Goal: Information Seeking & Learning: Learn about a topic

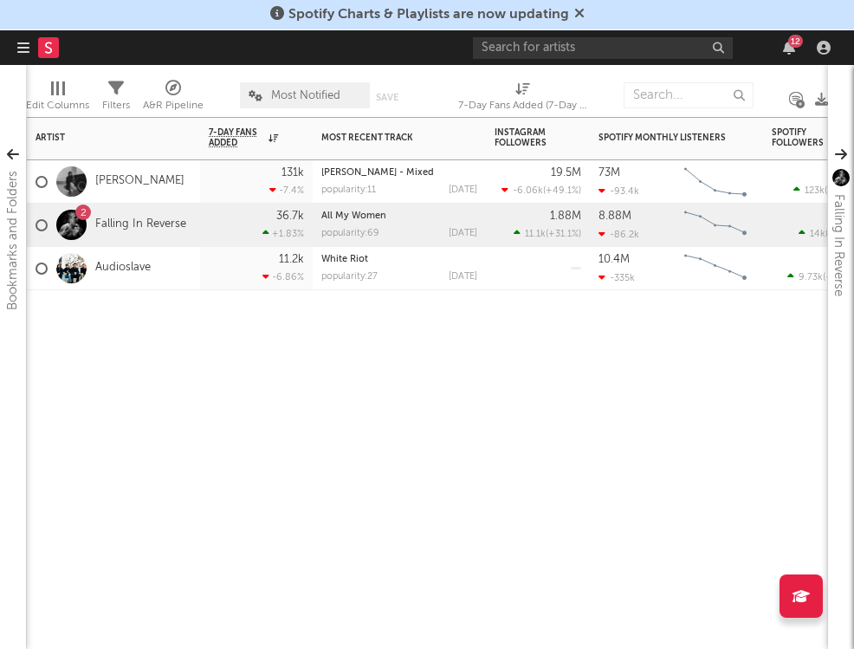
click at [328, 424] on div "Artist Notifications 7-Day Fans Added WoW % Change Most Recent Track Popularity…" at bounding box center [427, 383] width 802 height 532
click at [514, 50] on input "text" at bounding box center [603, 48] width 260 height 22
type input "kill dyll"
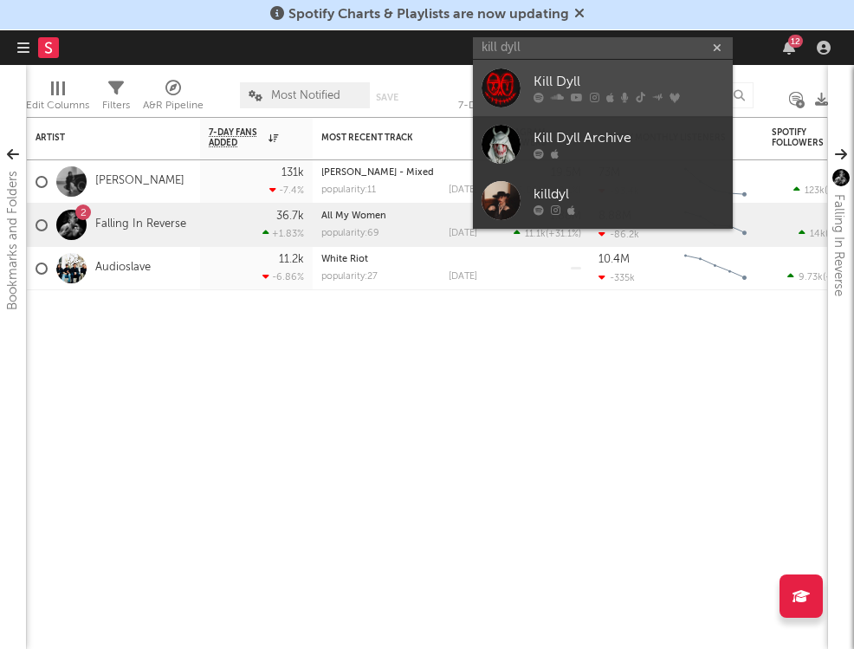
click at [582, 78] on div "Kill Dyll" at bounding box center [629, 82] width 191 height 21
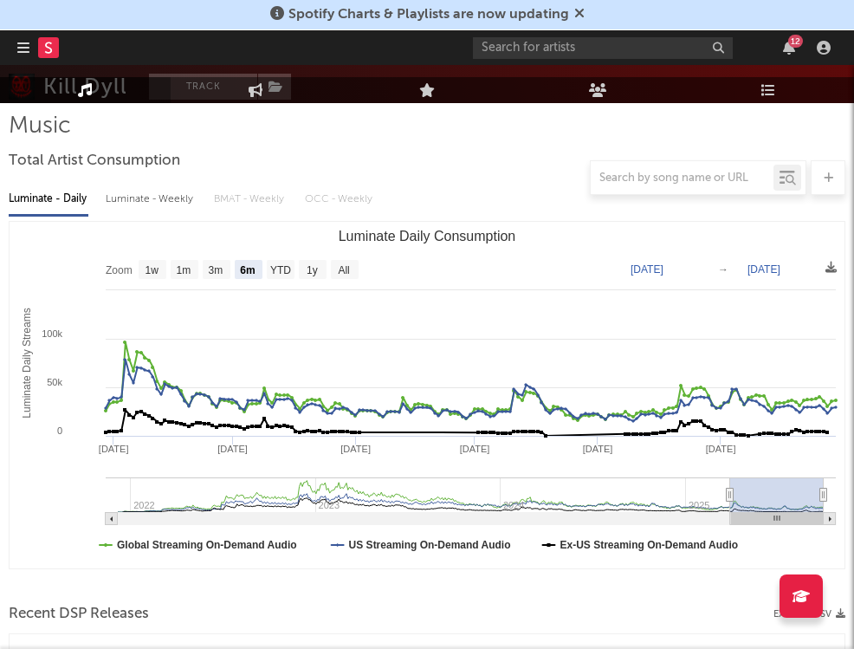
scroll to position [262, 0]
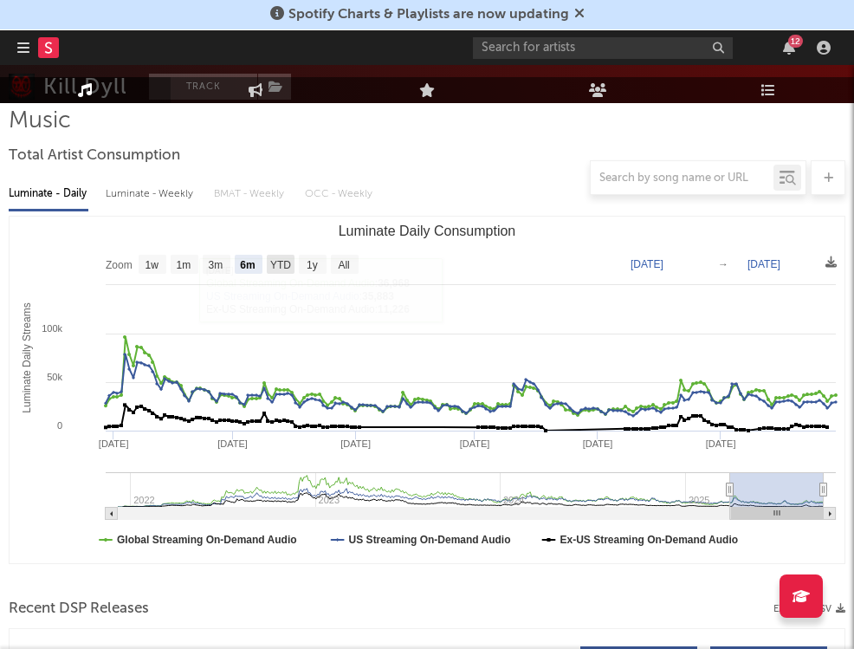
click at [280, 268] on text "YTD" at bounding box center [280, 265] width 21 height 12
select select "YTD"
type input "[DATE]"
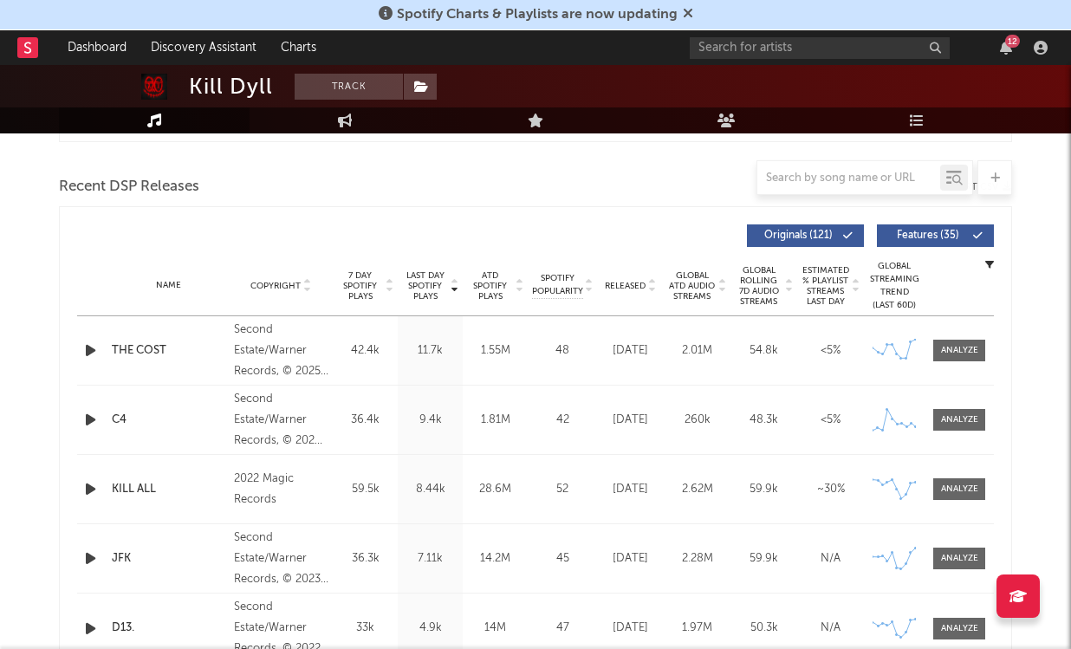
scroll to position [0, 0]
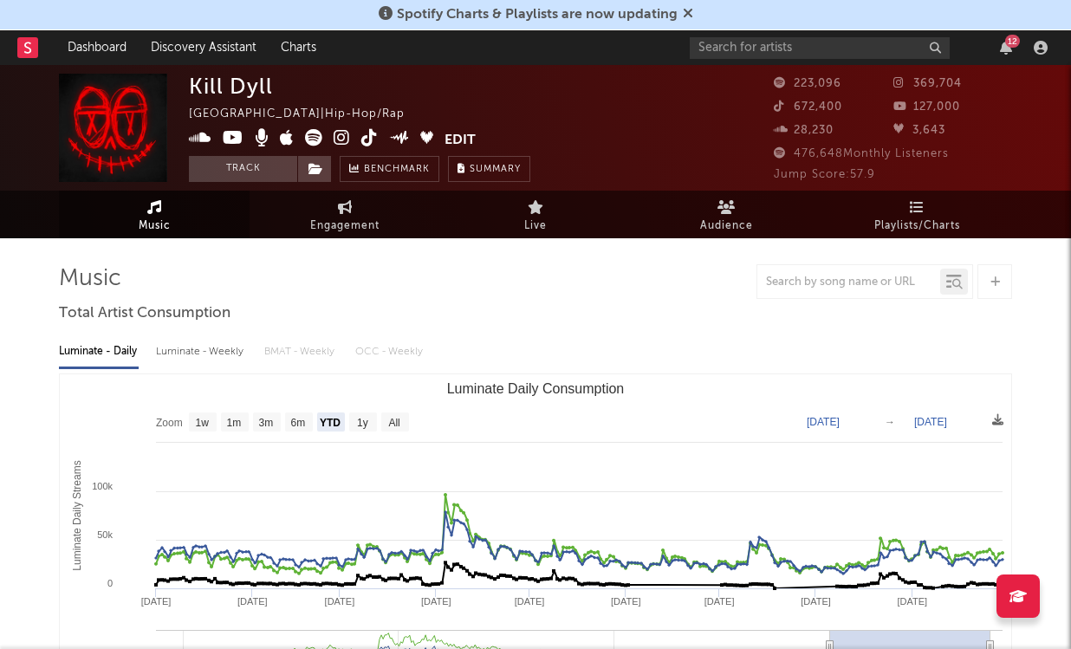
click at [779, 107] on icon at bounding box center [781, 105] width 17 height 11
click at [807, 101] on span "672,400" at bounding box center [807, 106] width 68 height 11
click at [328, 225] on span "Engagement" at bounding box center [344, 226] width 69 height 21
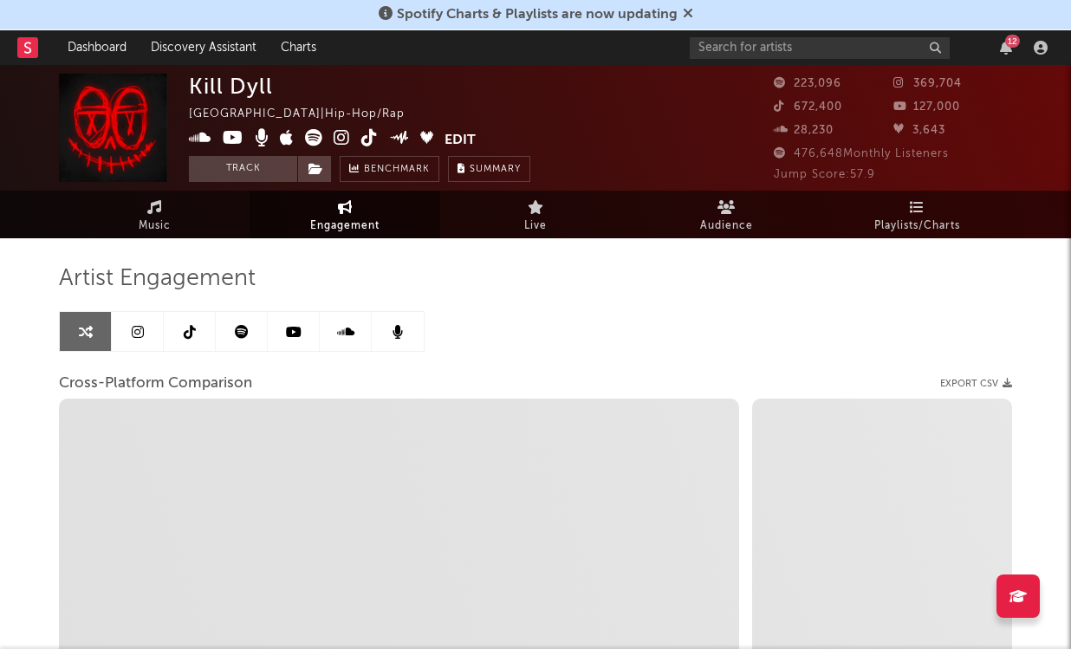
select select "1w"
click at [197, 340] on link at bounding box center [190, 331] width 52 height 39
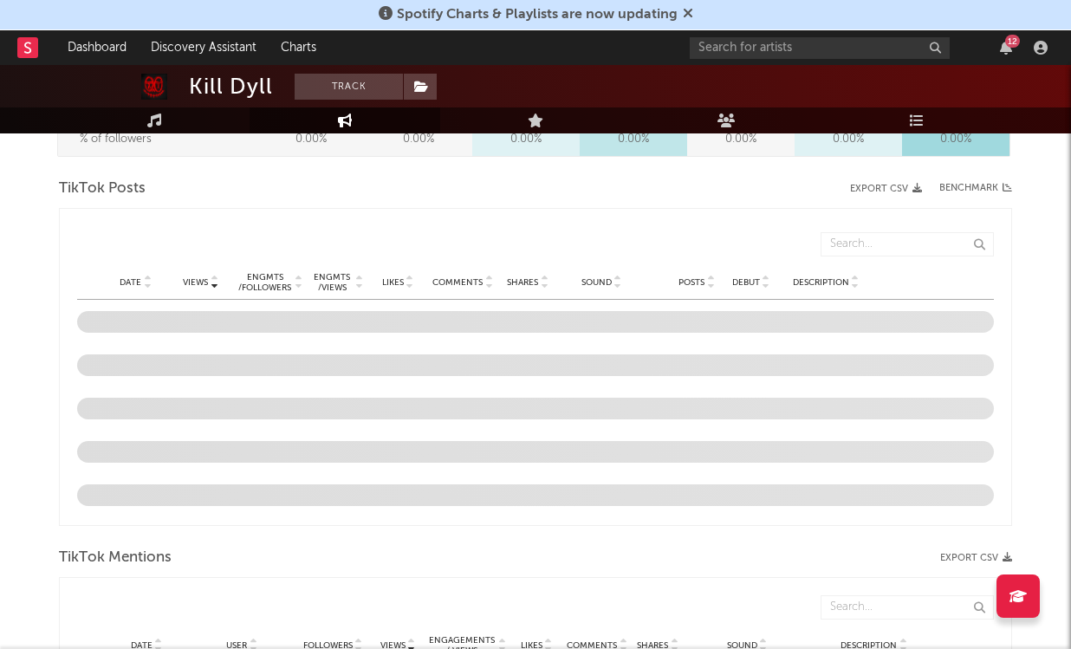
select select "6m"
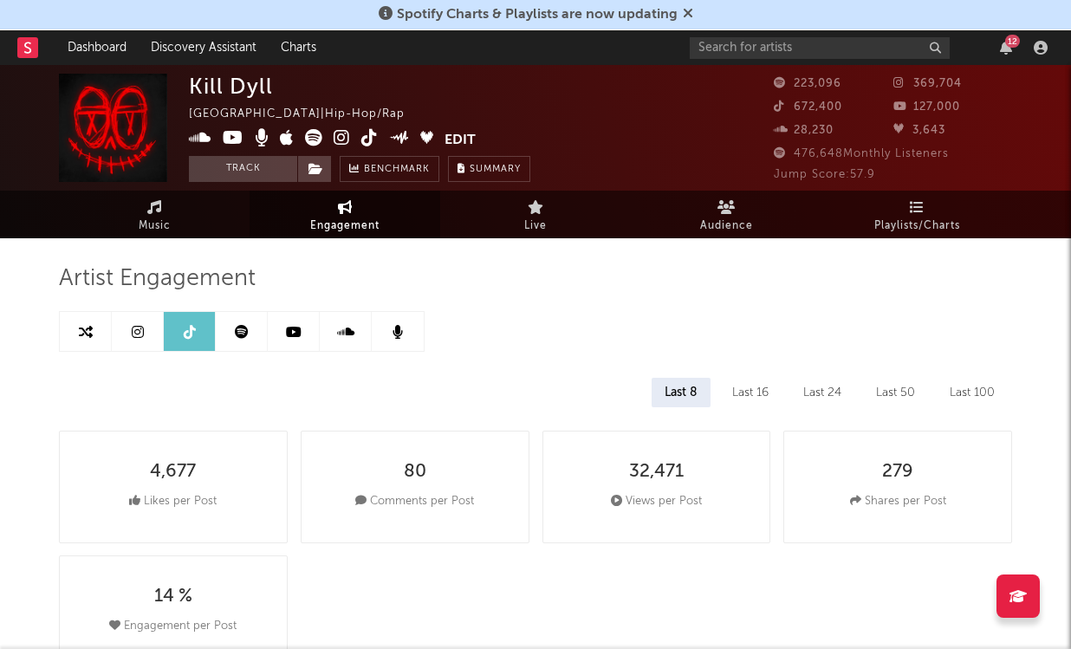
click at [376, 233] on span "Engagement" at bounding box center [344, 226] width 69 height 21
select select "1m"
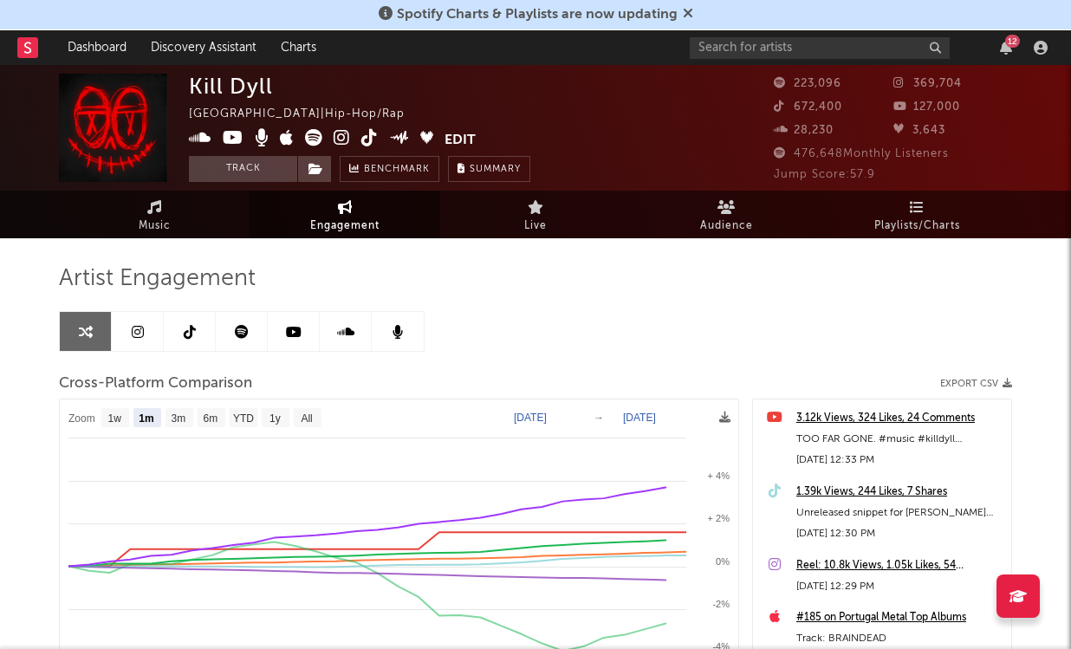
click at [357, 223] on span "Engagement" at bounding box center [344, 226] width 69 height 21
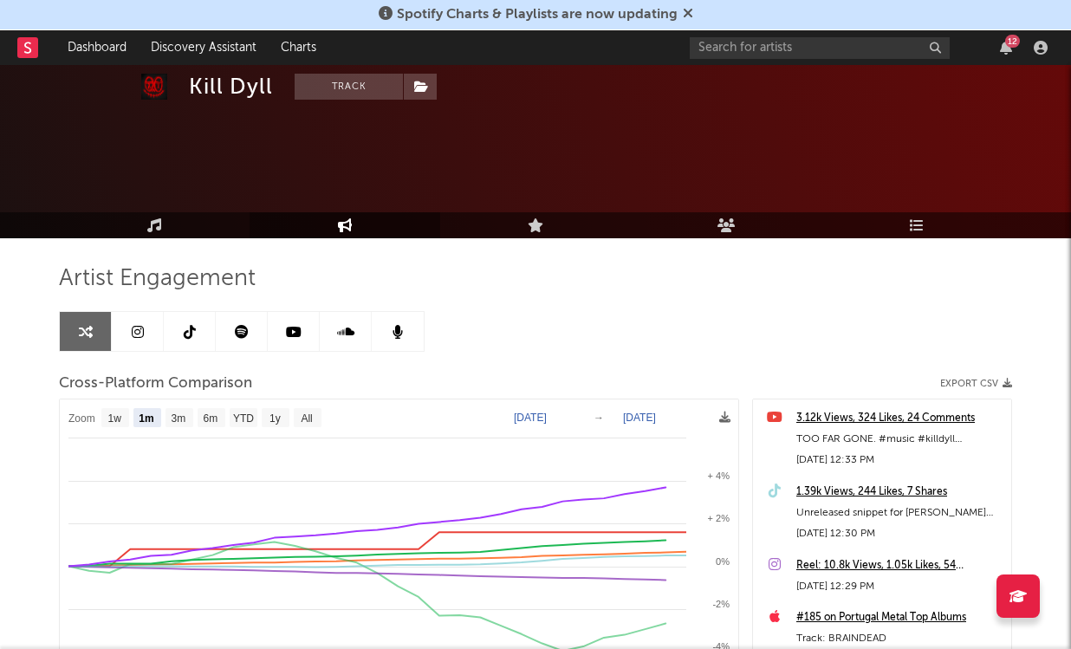
scroll to position [326, 0]
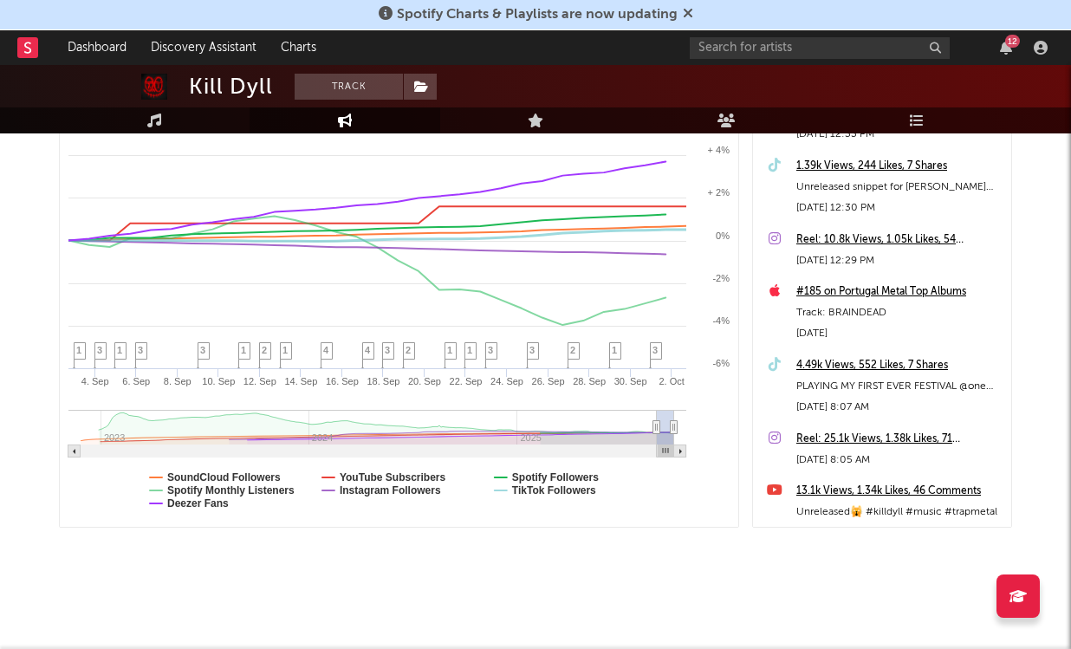
select select "6m"
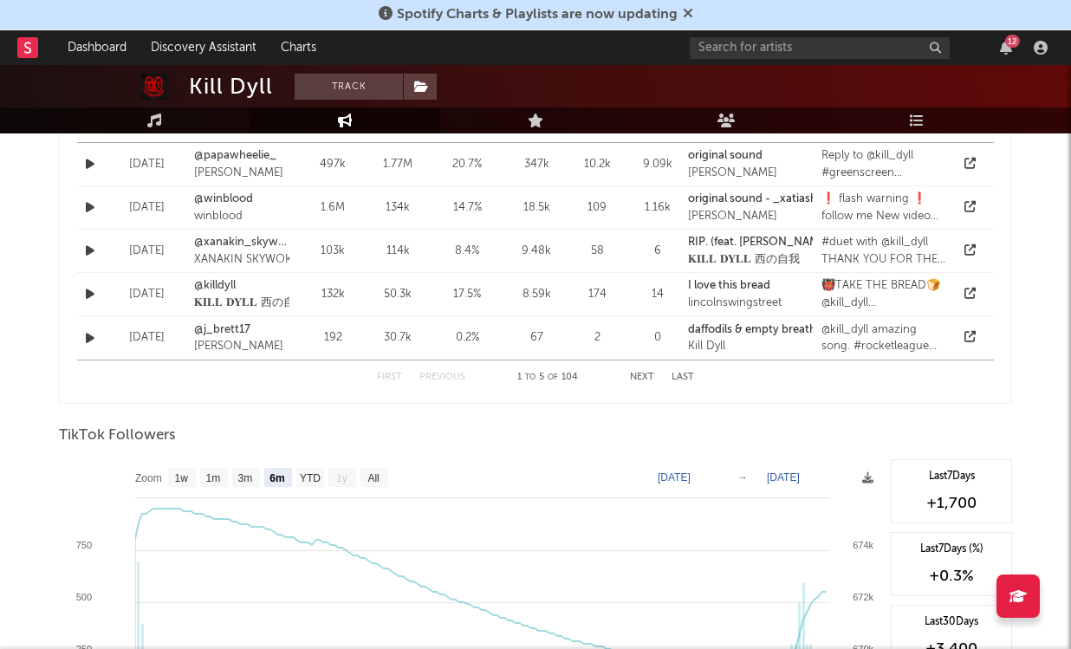
scroll to position [1444, 0]
